Goal: Book appointment/travel/reservation

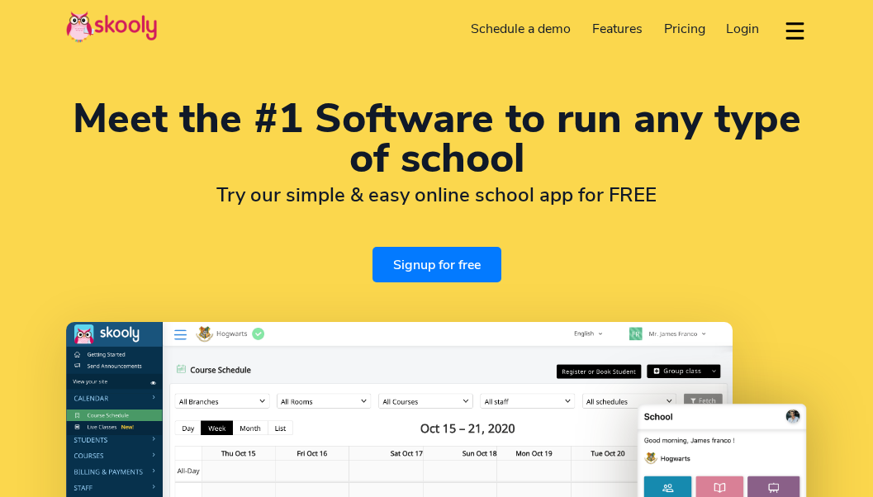
select select "en"
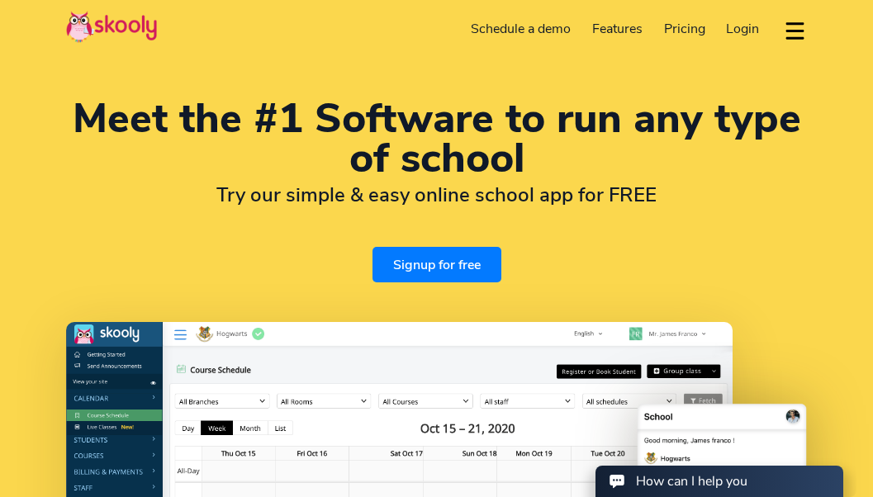
select select "971"
select select "[GEOGRAPHIC_DATA]"
select select "[GEOGRAPHIC_DATA]/[GEOGRAPHIC_DATA]"
click at [523, 31] on link "Schedule a demo" at bounding box center [521, 29] width 121 height 26
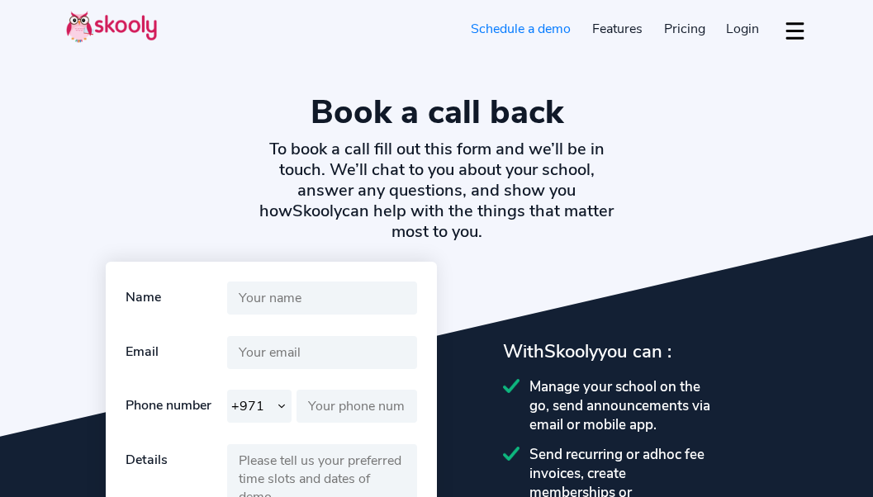
select select "971"
select select "en"
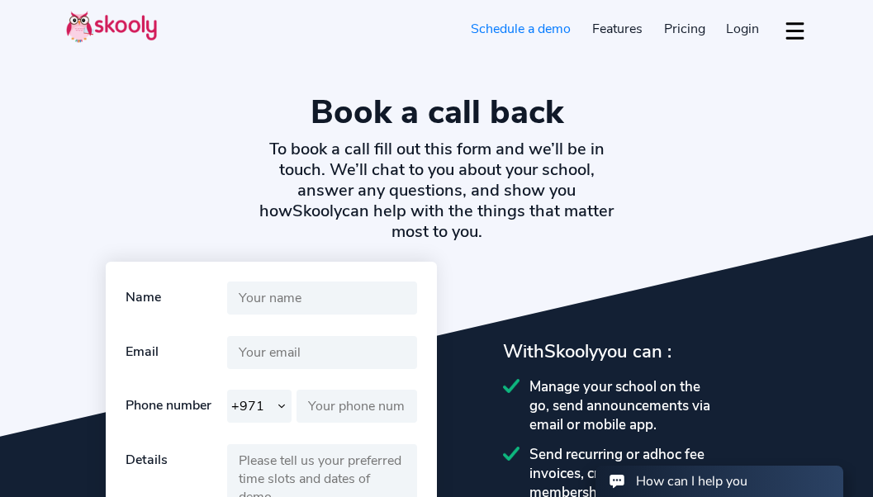
select select "971"
select select "[GEOGRAPHIC_DATA]"
select select "[GEOGRAPHIC_DATA]/[GEOGRAPHIC_DATA]"
